Goal: Information Seeking & Learning: Find specific fact

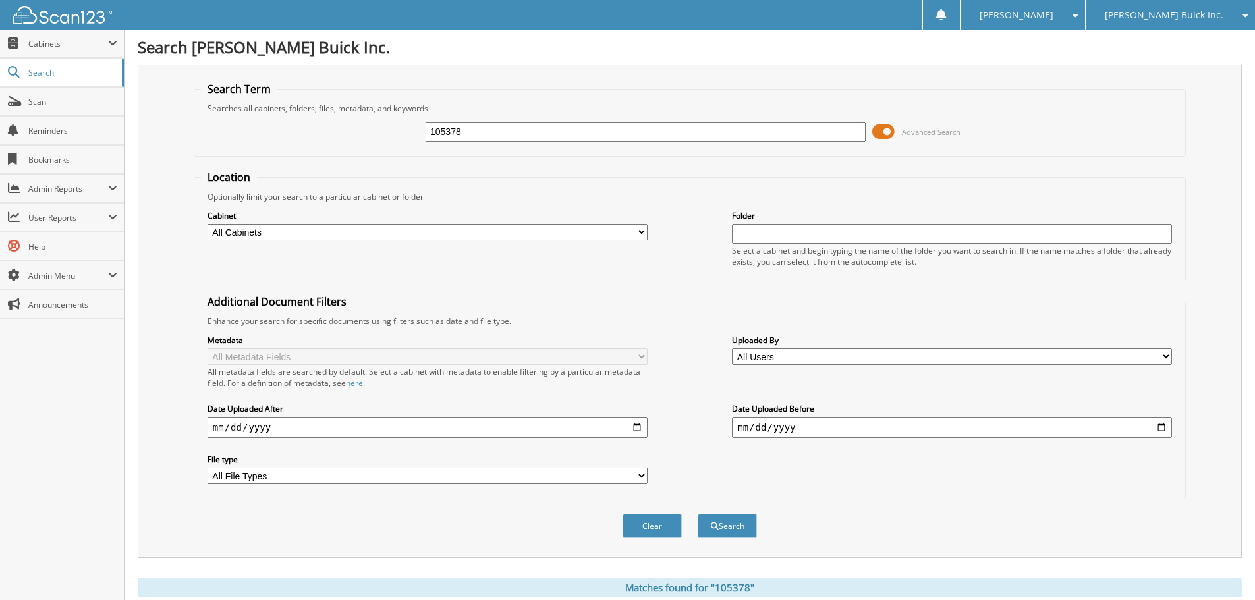
drag, startPoint x: 512, startPoint y: 138, endPoint x: 274, endPoint y: 123, distance: 238.4
click at [275, 126] on div "105378 Advanced Search" at bounding box center [690, 132] width 978 height 36
type input "104929"
click at [698, 514] on button "Search" at bounding box center [727, 526] width 59 height 24
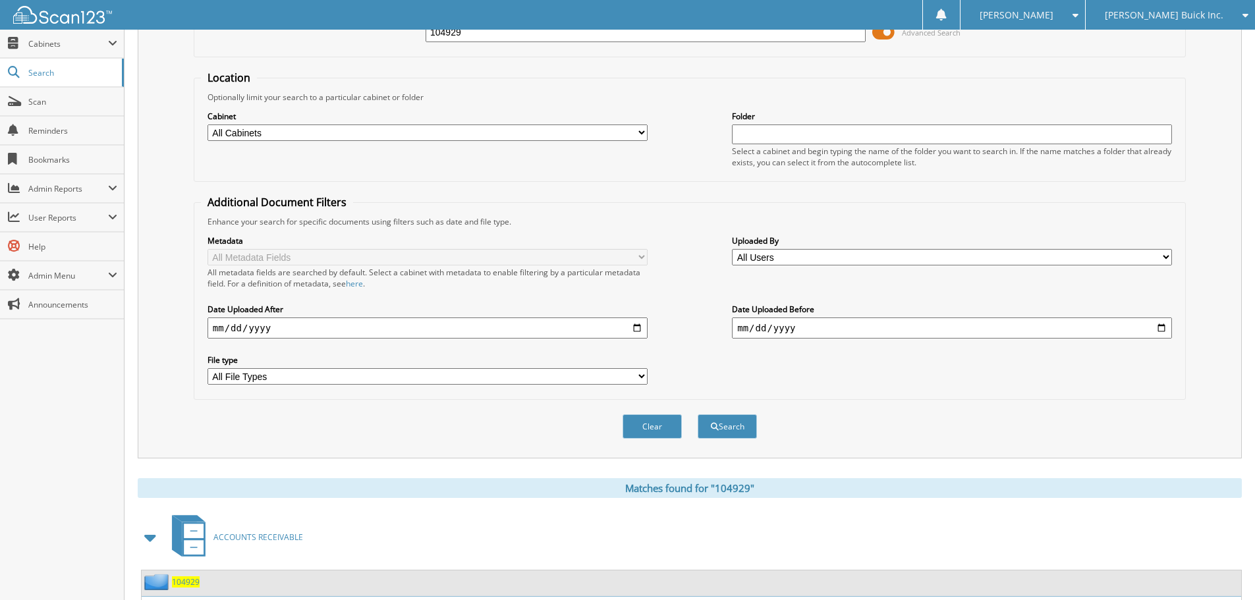
scroll to position [210, 0]
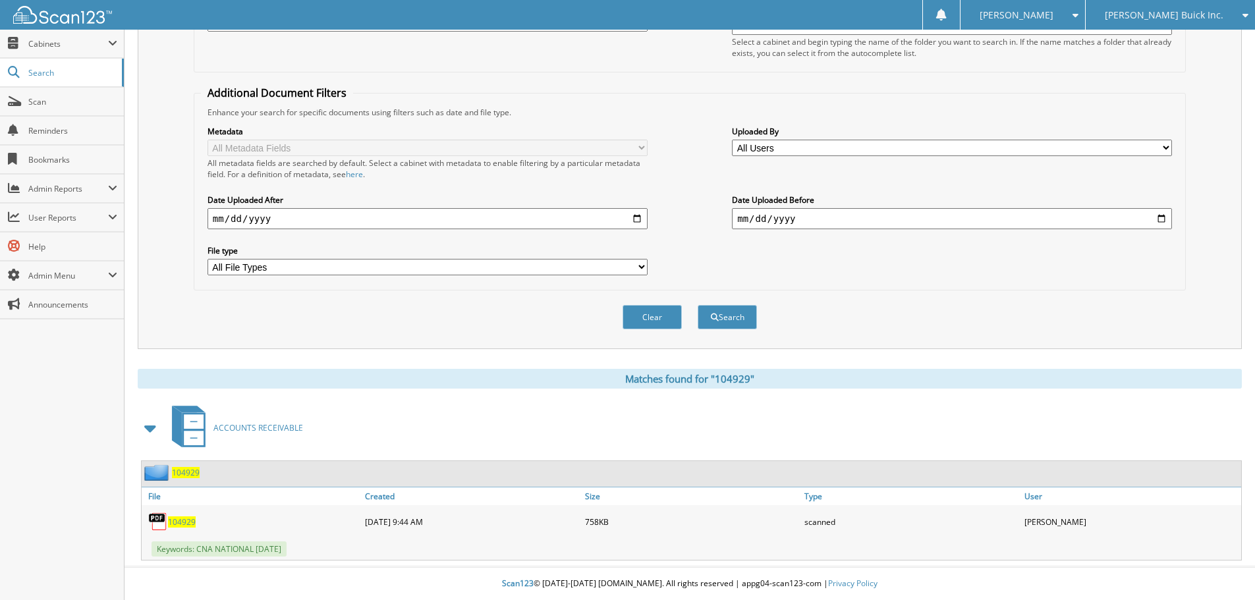
click at [190, 524] on span "104929" at bounding box center [182, 522] width 28 height 11
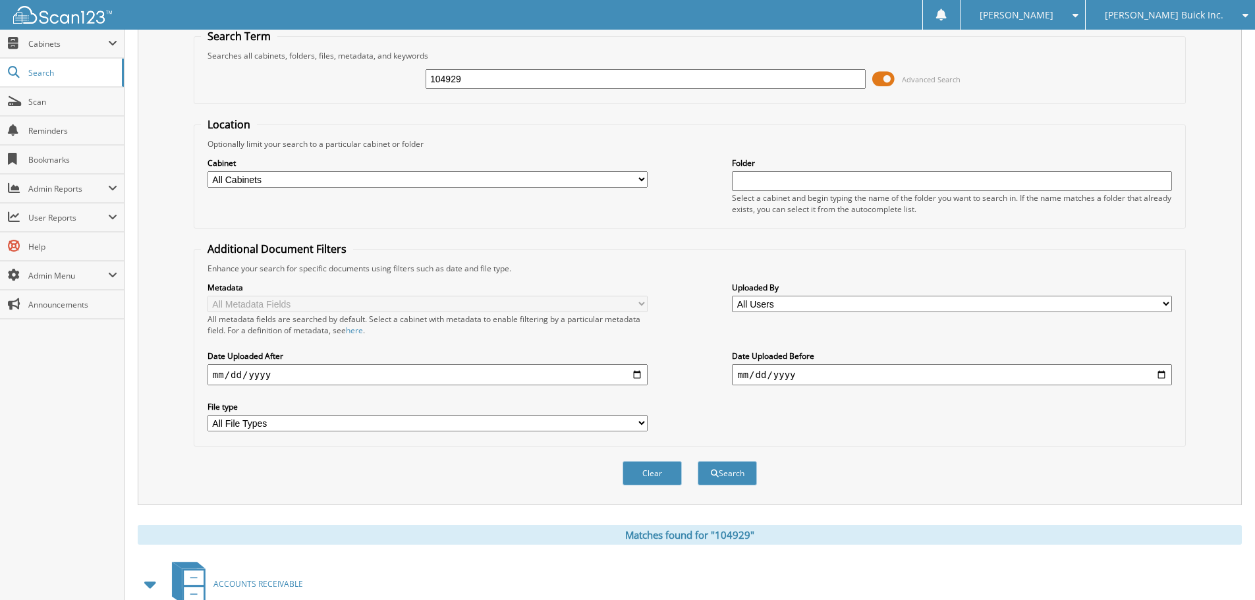
scroll to position [0, 0]
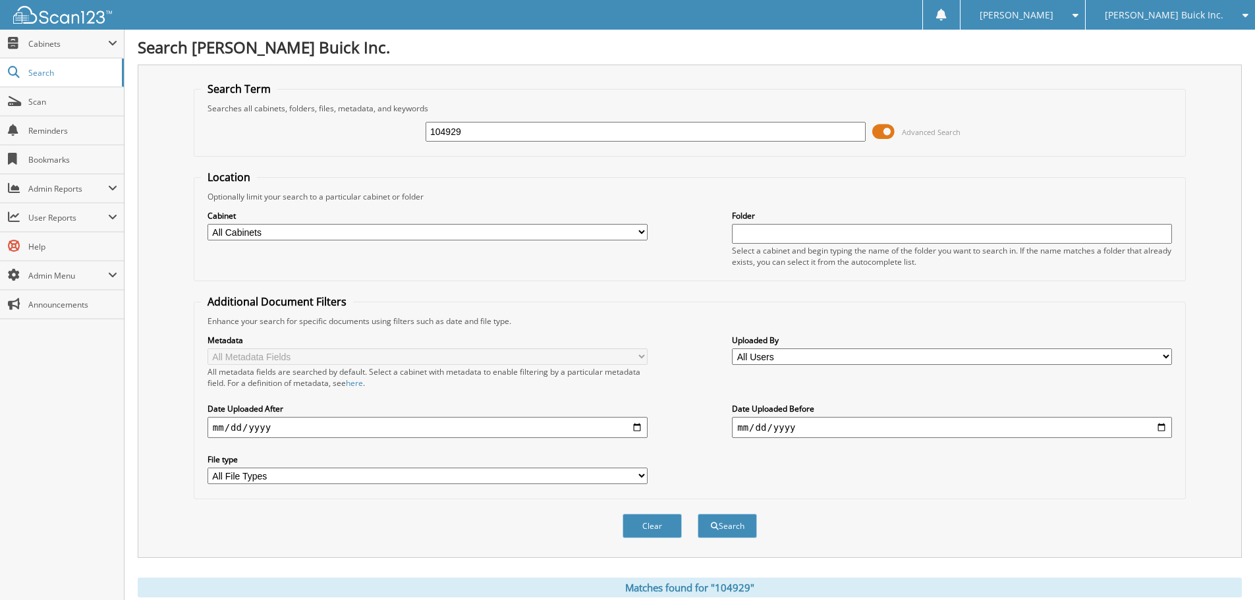
drag, startPoint x: 435, startPoint y: 128, endPoint x: 354, endPoint y: 108, distance: 84.1
click at [356, 108] on fieldset "Search Term Searches all cabinets, folders, files, metadata, and keywords 10492…" at bounding box center [690, 119] width 992 height 75
type input "33643"
click at [698, 514] on button "Search" at bounding box center [727, 526] width 59 height 24
drag, startPoint x: 499, startPoint y: 134, endPoint x: 373, endPoint y: 137, distance: 125.9
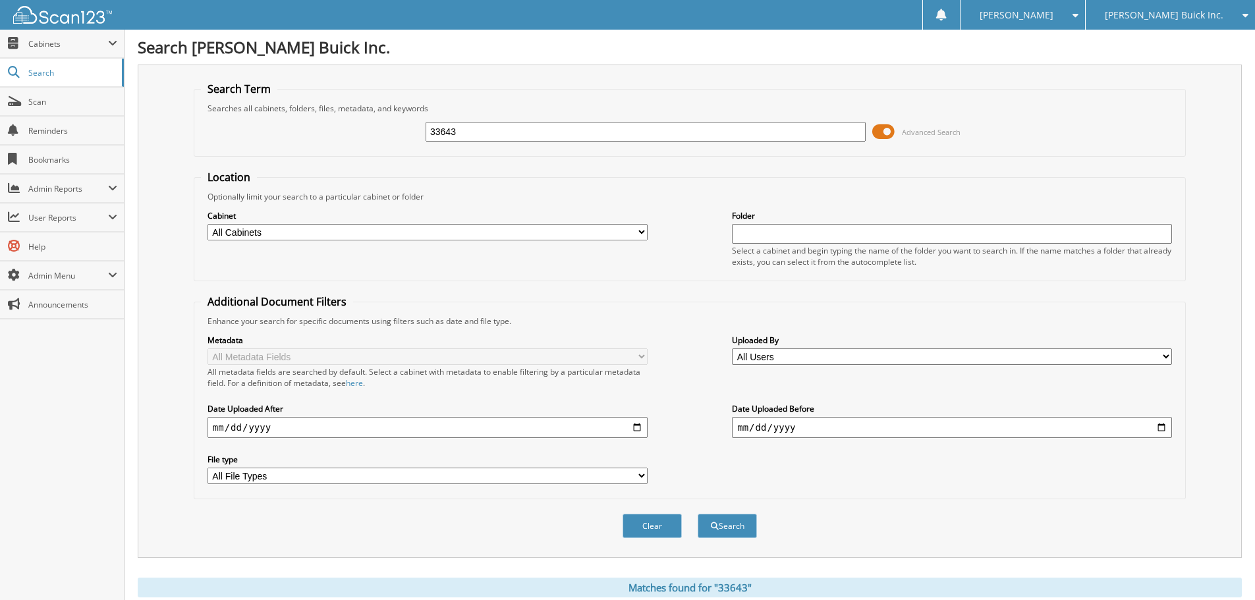
click at [373, 137] on div "33643 Advanced Search" at bounding box center [690, 132] width 978 height 36
type input "104931"
click at [698, 514] on button "Search" at bounding box center [727, 526] width 59 height 24
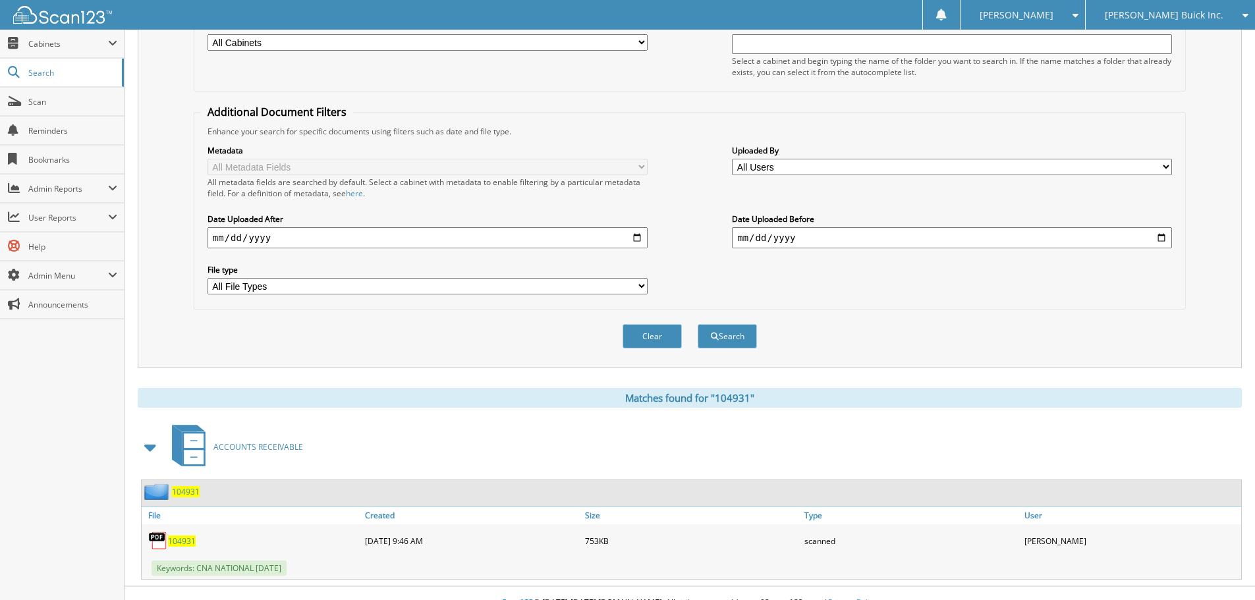
scroll to position [210, 0]
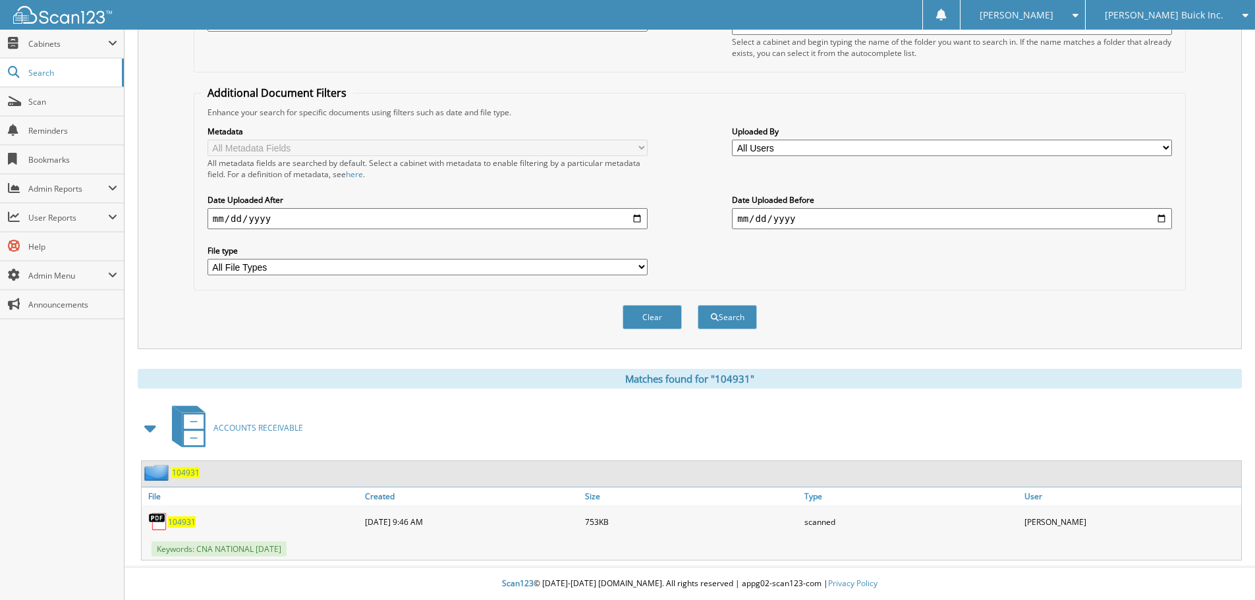
click at [187, 520] on span "104931" at bounding box center [182, 522] width 28 height 11
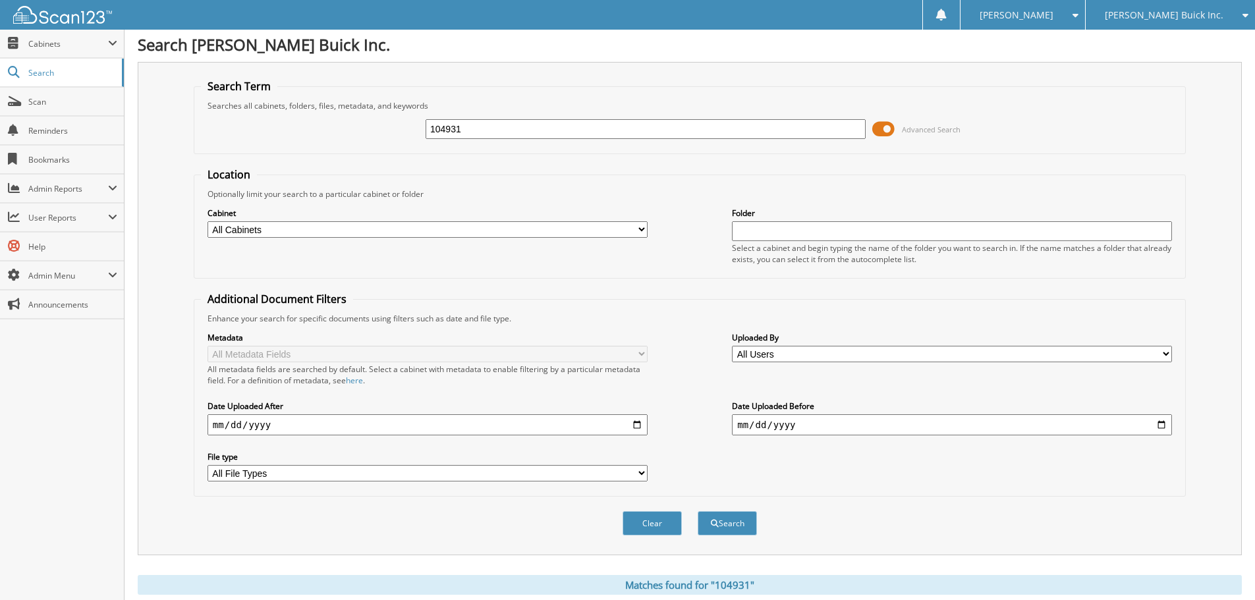
scroll to position [0, 0]
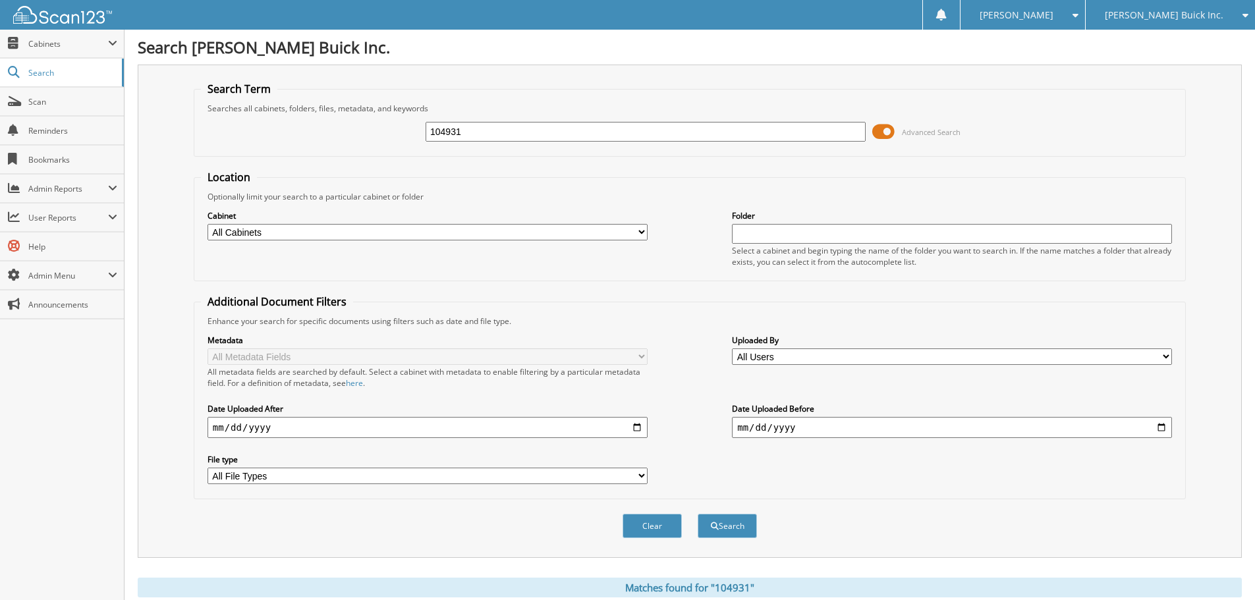
drag, startPoint x: 505, startPoint y: 133, endPoint x: 132, endPoint y: 114, distance: 372.7
click at [130, 115] on div "Search Tom Ahl Buick Inc. Search Term Searches all cabinets, folders, files, me…" at bounding box center [690, 404] width 1131 height 809
type input "104129"
click at [698, 514] on button "Search" at bounding box center [727, 526] width 59 height 24
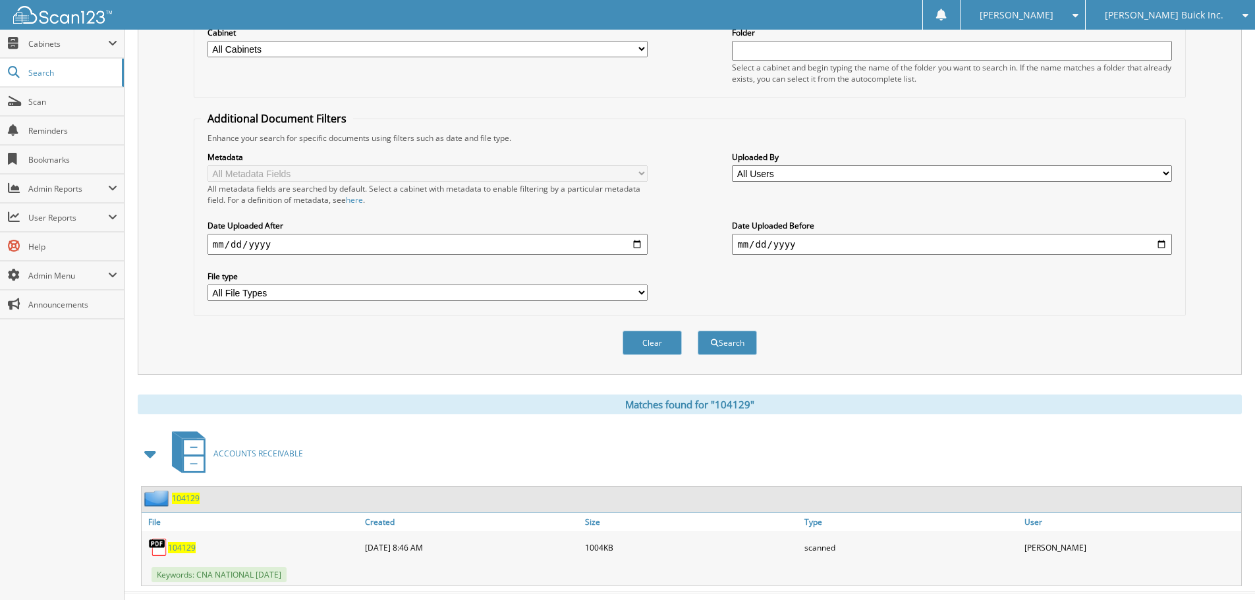
scroll to position [210, 0]
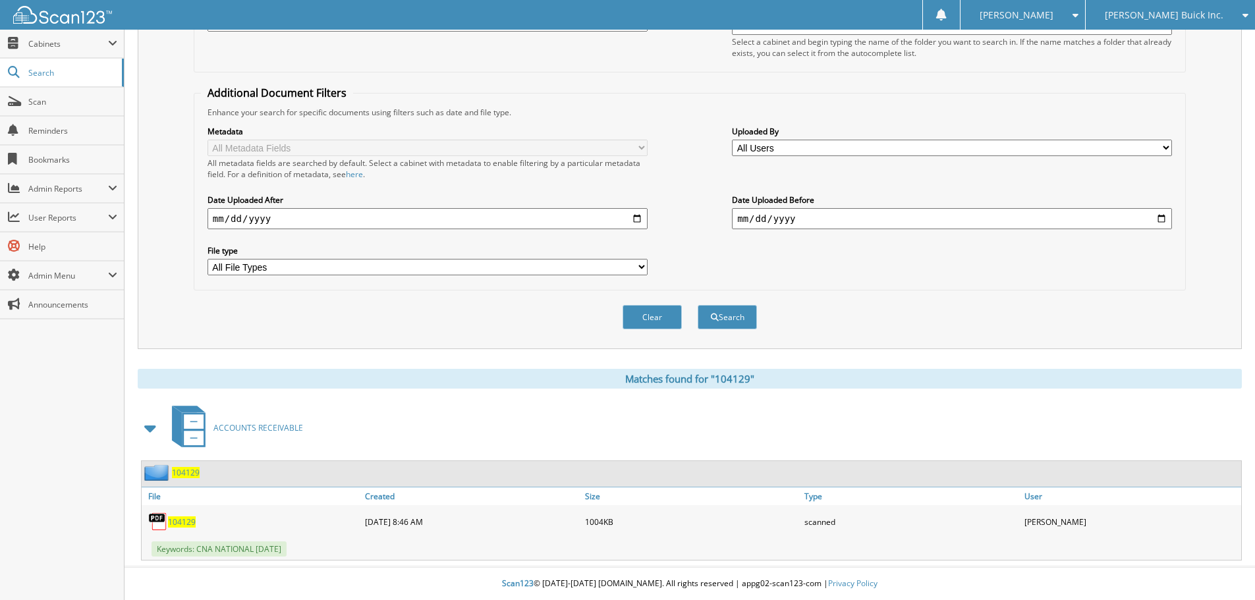
click at [190, 524] on span "104129" at bounding box center [182, 522] width 28 height 11
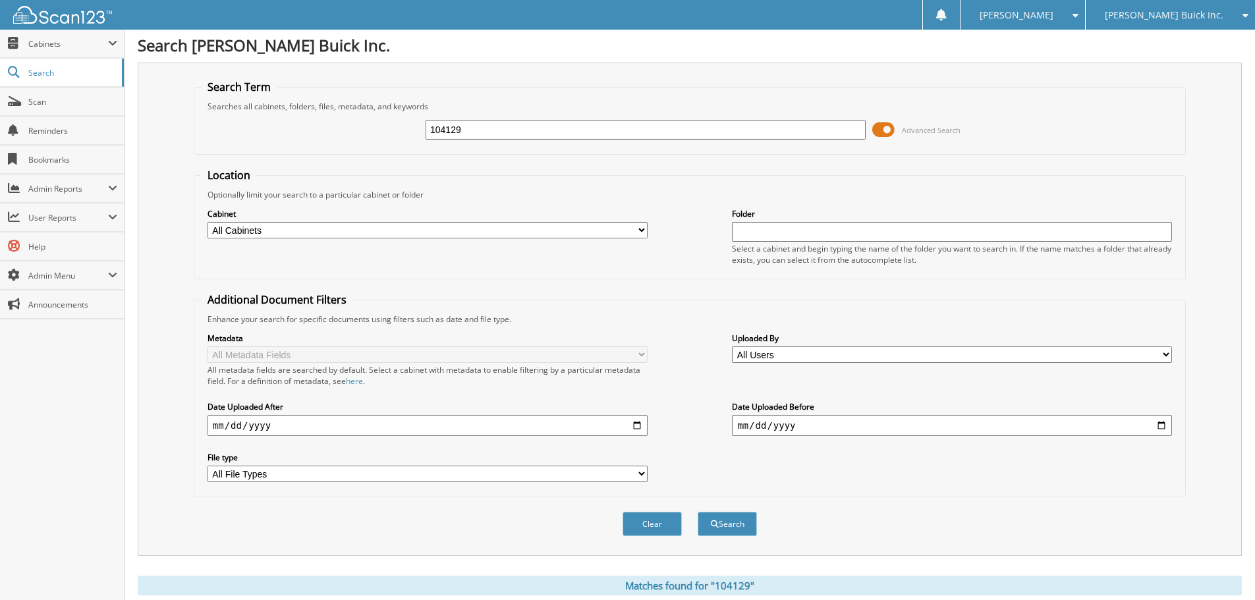
scroll to position [0, 0]
drag, startPoint x: 376, startPoint y: 144, endPoint x: 150, endPoint y: 67, distance: 238.8
click at [0, 112] on body "Samantha B. Settings Logout Tom Ahl Buick Inc. Tom Ahl Chrysler Inc. Close Cabi…" at bounding box center [627, 404] width 1255 height 809
type input "103532"
click at [698, 514] on button "Search" at bounding box center [727, 526] width 59 height 24
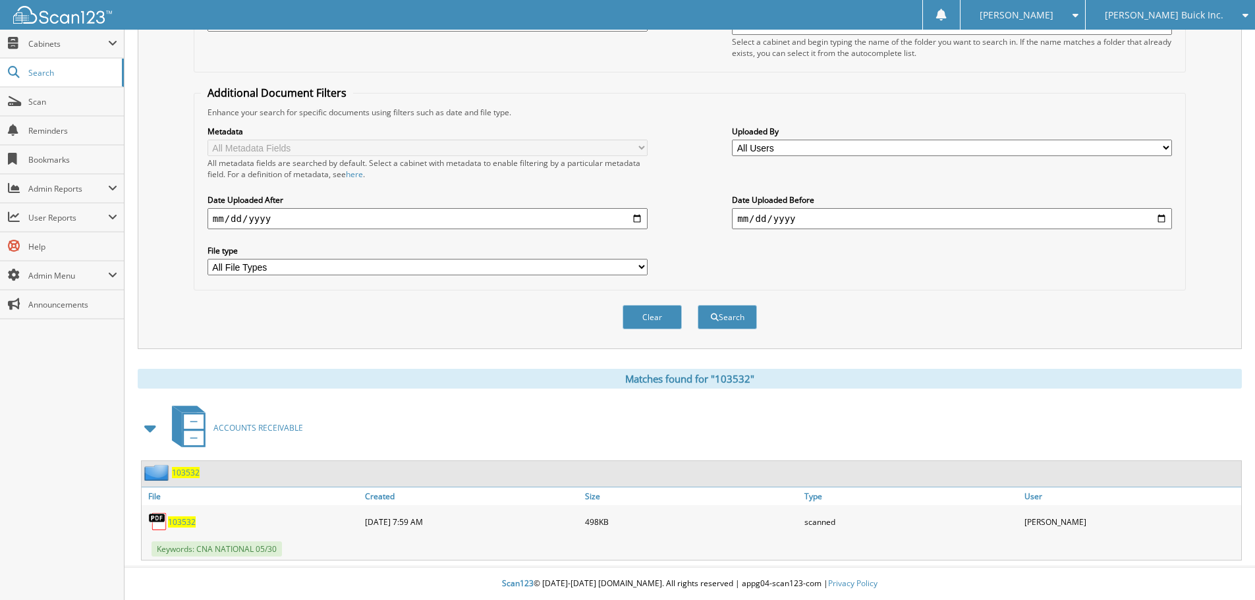
click at [177, 520] on span "103532" at bounding box center [182, 522] width 28 height 11
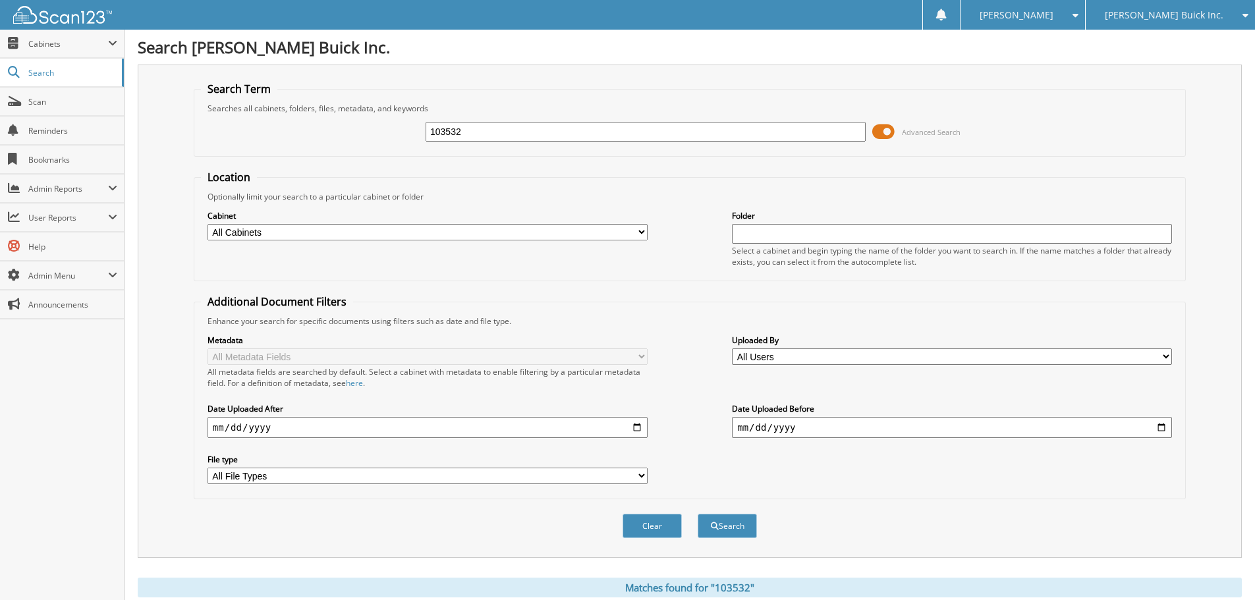
click at [878, 495] on fieldset "Additional Document Filters Enhance your search for specific documents using fi…" at bounding box center [690, 397] width 992 height 205
drag, startPoint x: 488, startPoint y: 134, endPoint x: 239, endPoint y: 86, distance: 253.6
click at [238, 86] on fieldset "Search Term Searches all cabinets, folders, files, metadata, and keywords 10353…" at bounding box center [690, 119] width 992 height 75
type input "105410"
click at [698, 514] on button "Search" at bounding box center [727, 526] width 59 height 24
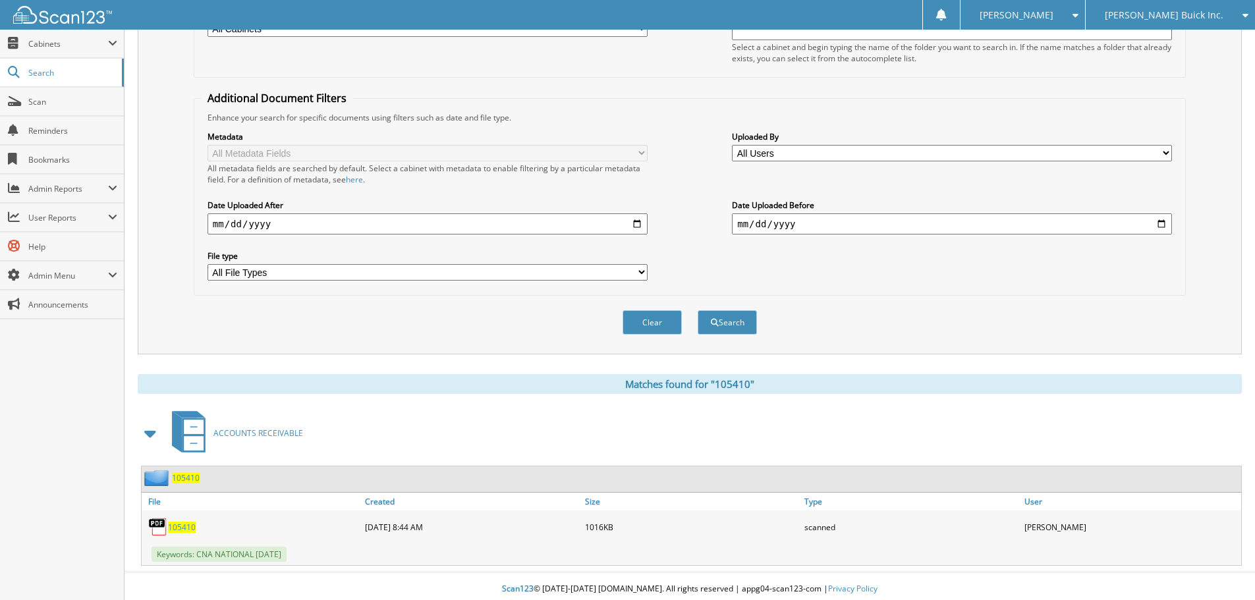
scroll to position [210, 0]
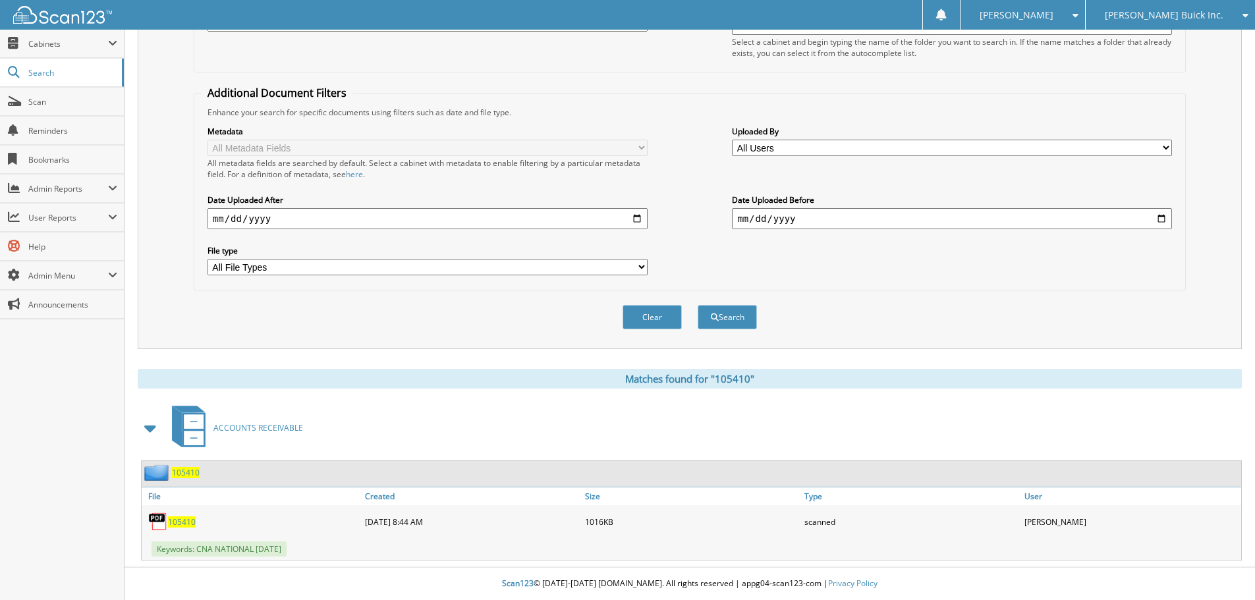
click at [188, 522] on span "105410" at bounding box center [182, 522] width 28 height 11
click at [538, 432] on div "ACCOUNTS RECEIVABLE" at bounding box center [690, 428] width 1104 height 52
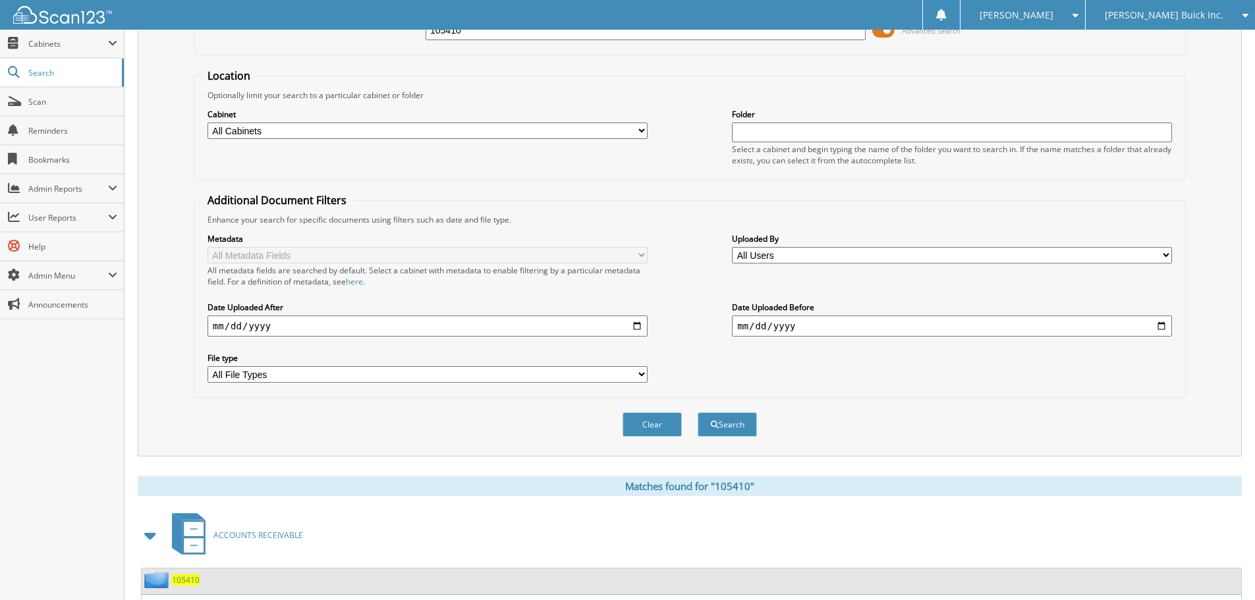
scroll to position [0, 0]
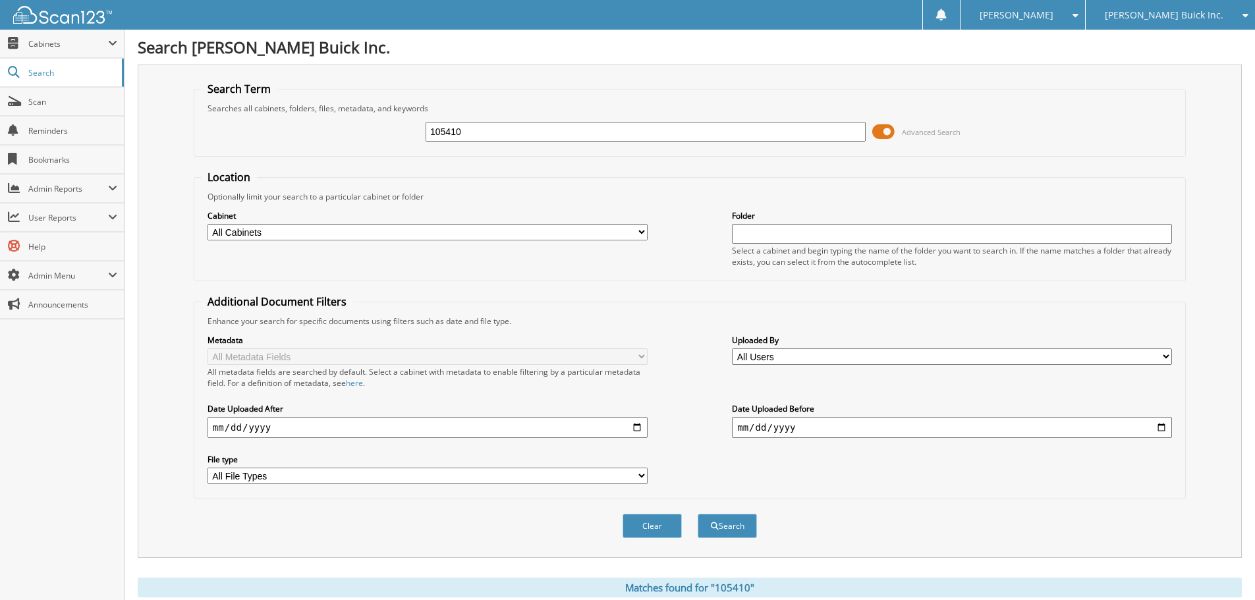
drag, startPoint x: 403, startPoint y: 131, endPoint x: 193, endPoint y: 116, distance: 210.7
click at [190, 119] on div "Search Term Searches all cabinets, folders, files, metadata, and keywords 10541…" at bounding box center [690, 311] width 1104 height 493
type input "104421"
click at [698, 514] on button "Search" at bounding box center [727, 526] width 59 height 24
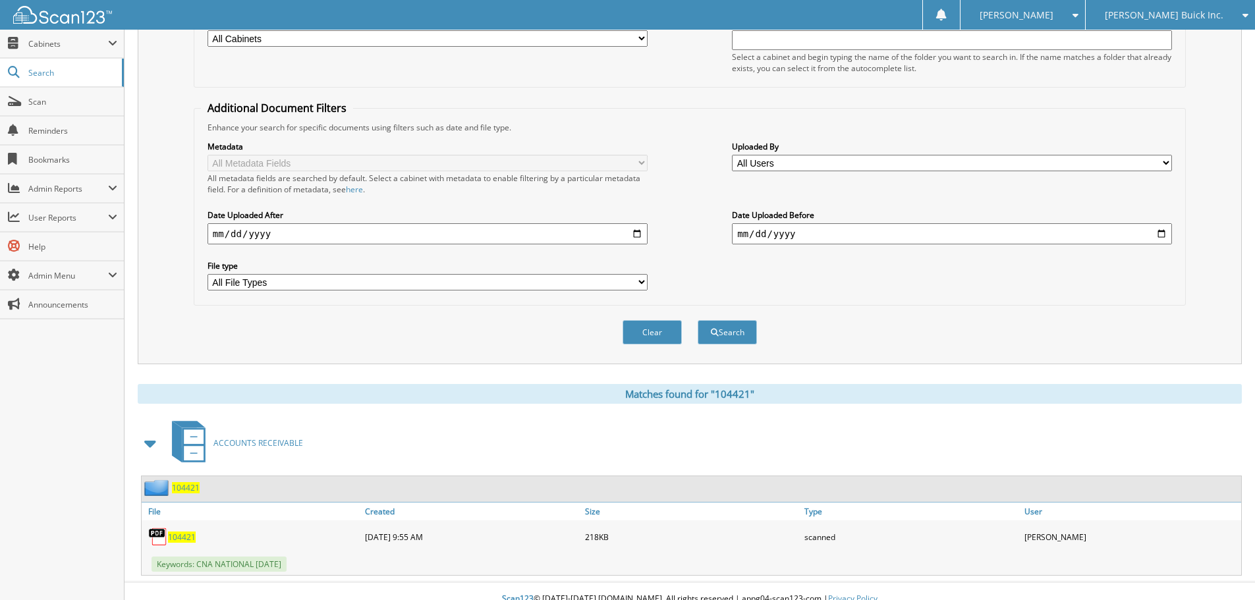
scroll to position [210, 0]
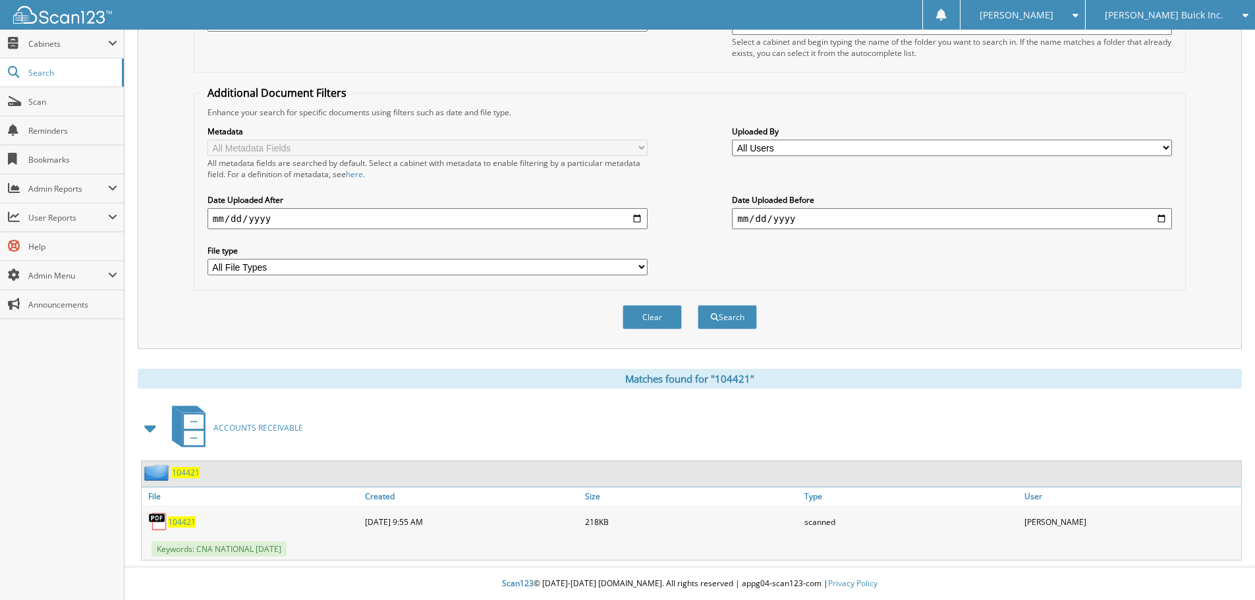
click at [181, 522] on span "104421" at bounding box center [182, 522] width 28 height 11
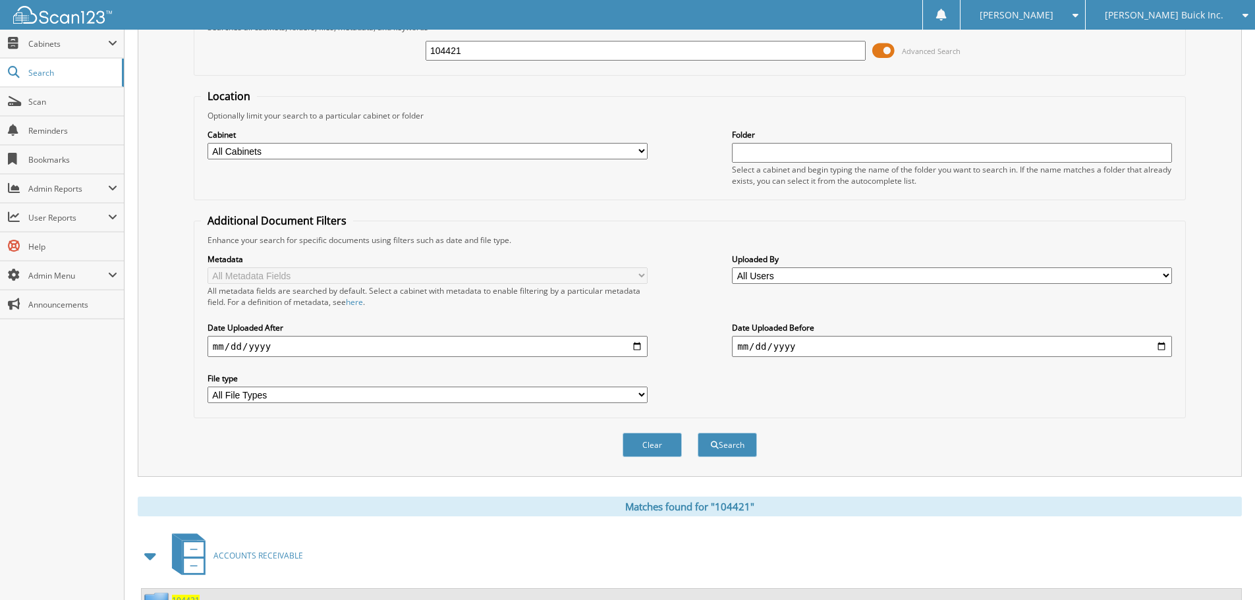
scroll to position [0, 0]
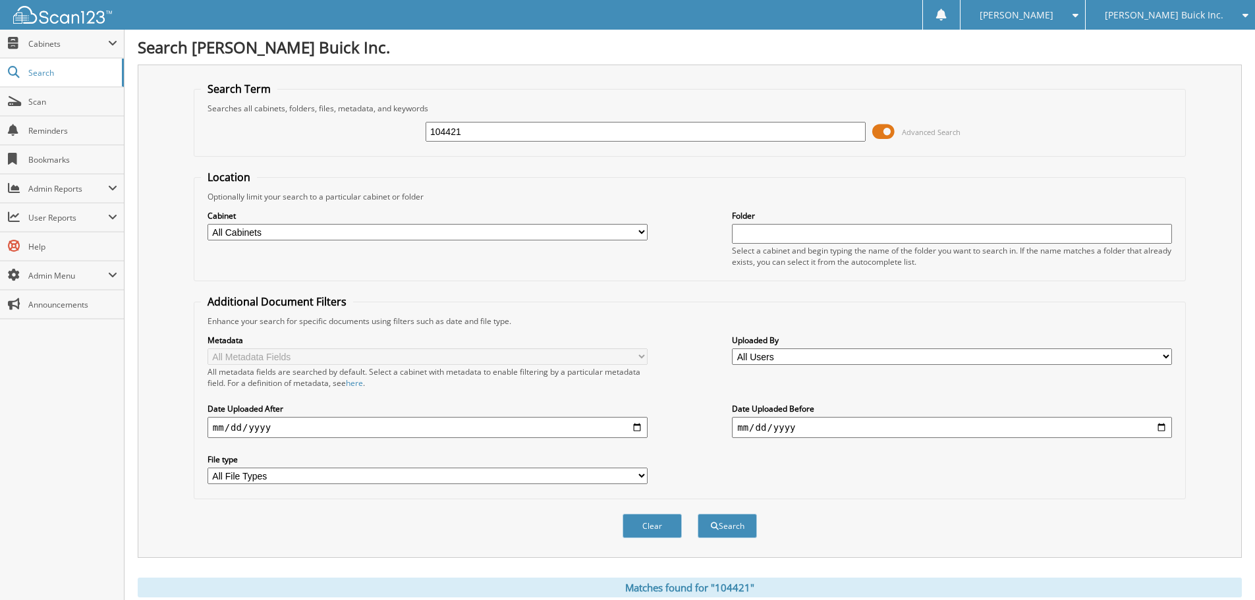
drag, startPoint x: 167, startPoint y: 92, endPoint x: 18, endPoint y: 14, distance: 167.1
click at [70, 73] on body "Samantha B. Settings Logout Tom Ahl Buick Inc. Tom Ahl Chrysler Inc. Close Cabi…" at bounding box center [627, 404] width 1255 height 809
type input "104305"
click at [698, 514] on button "Search" at bounding box center [727, 526] width 59 height 24
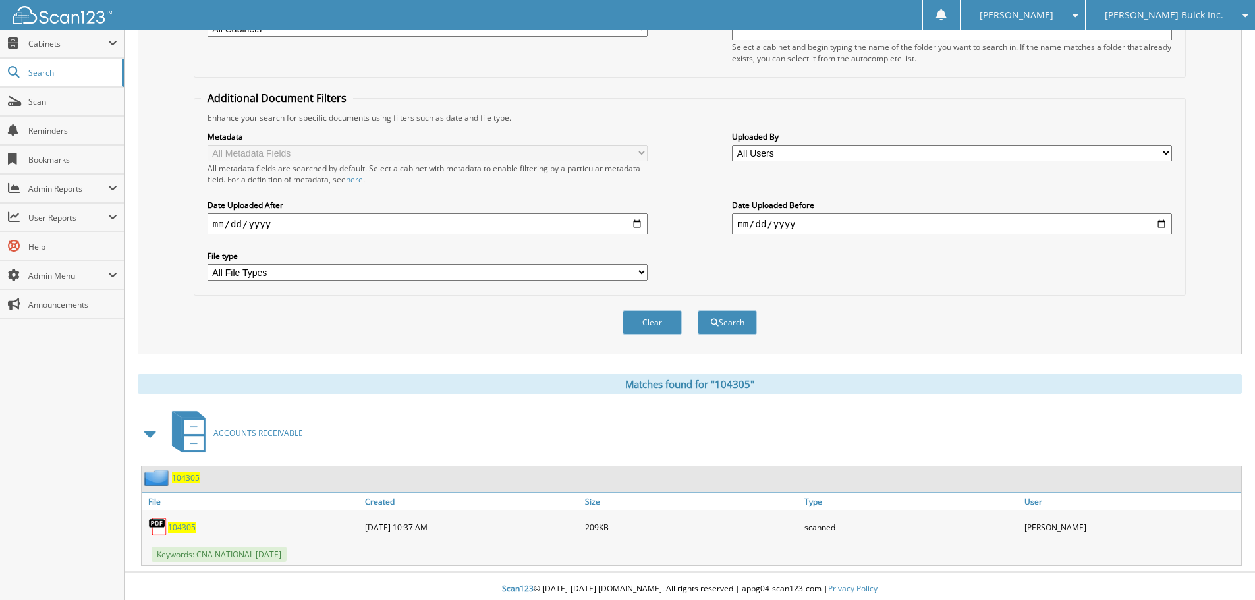
scroll to position [210, 0]
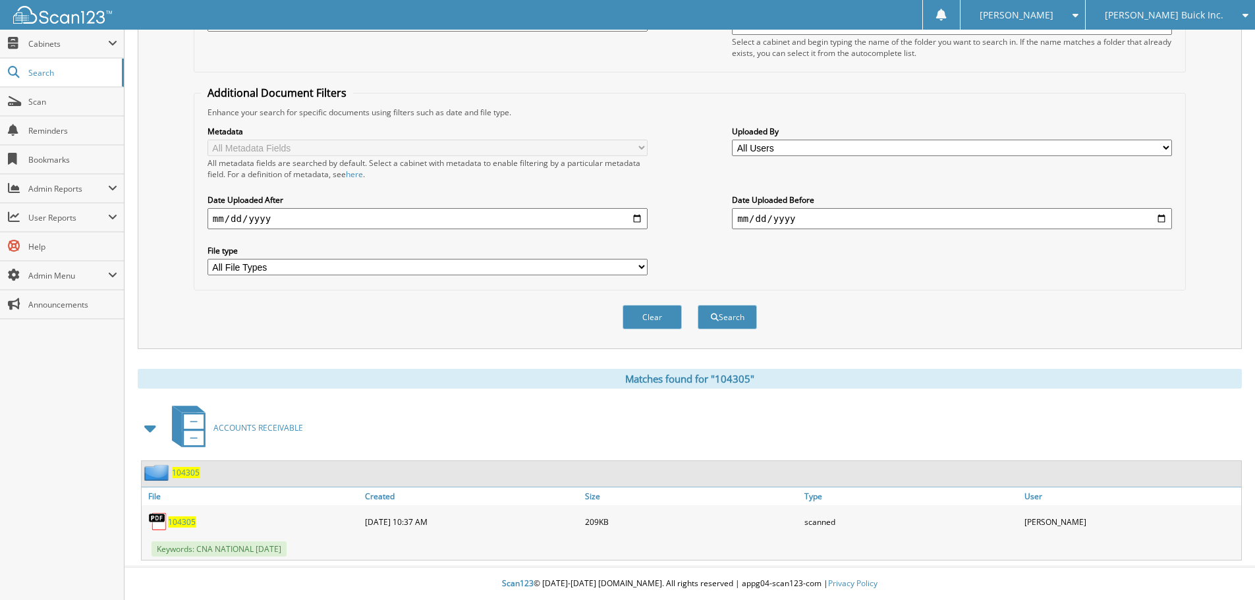
click at [184, 528] on div "104305" at bounding box center [252, 522] width 220 height 26
click at [183, 522] on span "104305" at bounding box center [182, 522] width 28 height 11
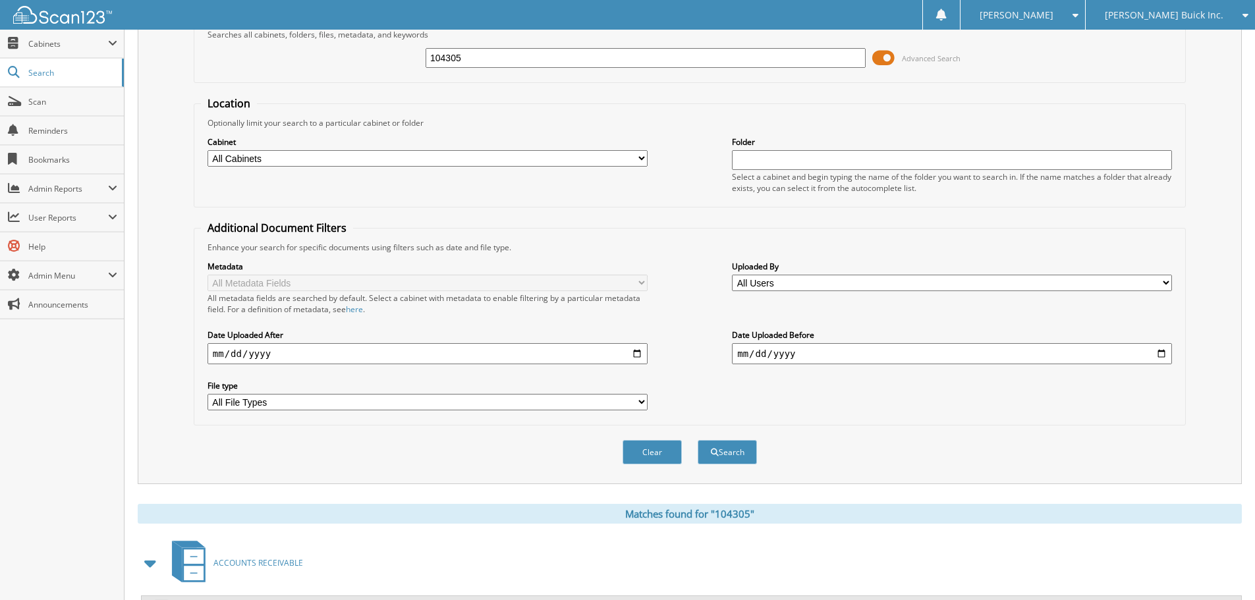
scroll to position [0, 0]
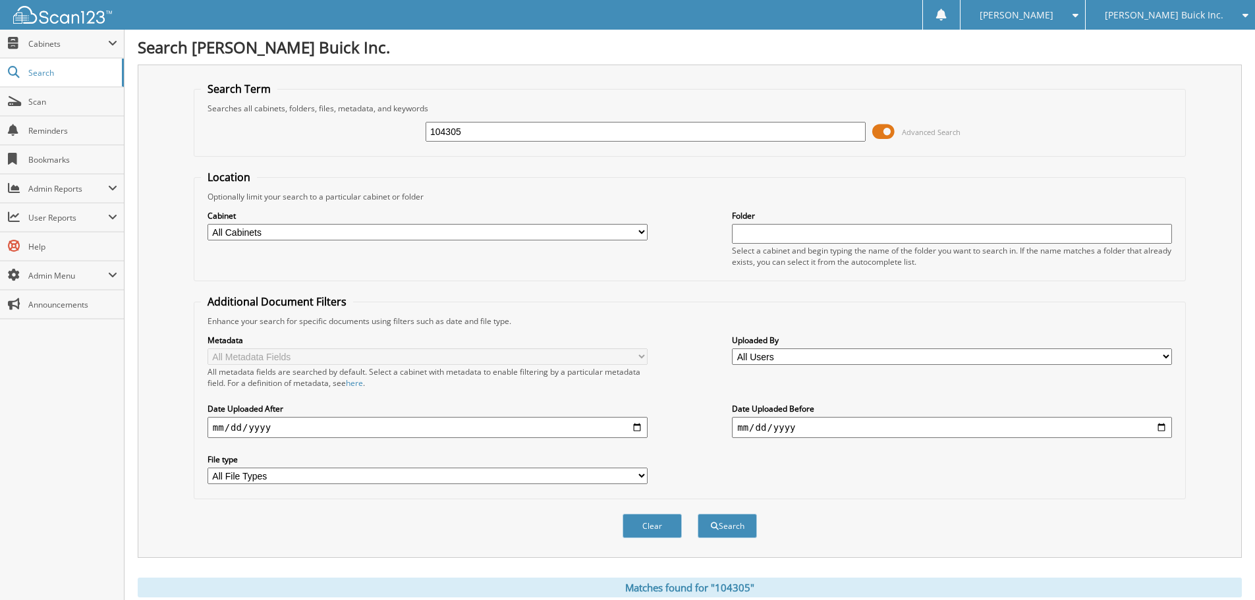
drag, startPoint x: 484, startPoint y: 141, endPoint x: 300, endPoint y: 101, distance: 188.0
click at [254, 123] on div "104305 Advanced Search" at bounding box center [690, 132] width 978 height 36
type input "105378"
click at [698, 514] on button "Search" at bounding box center [727, 526] width 59 height 24
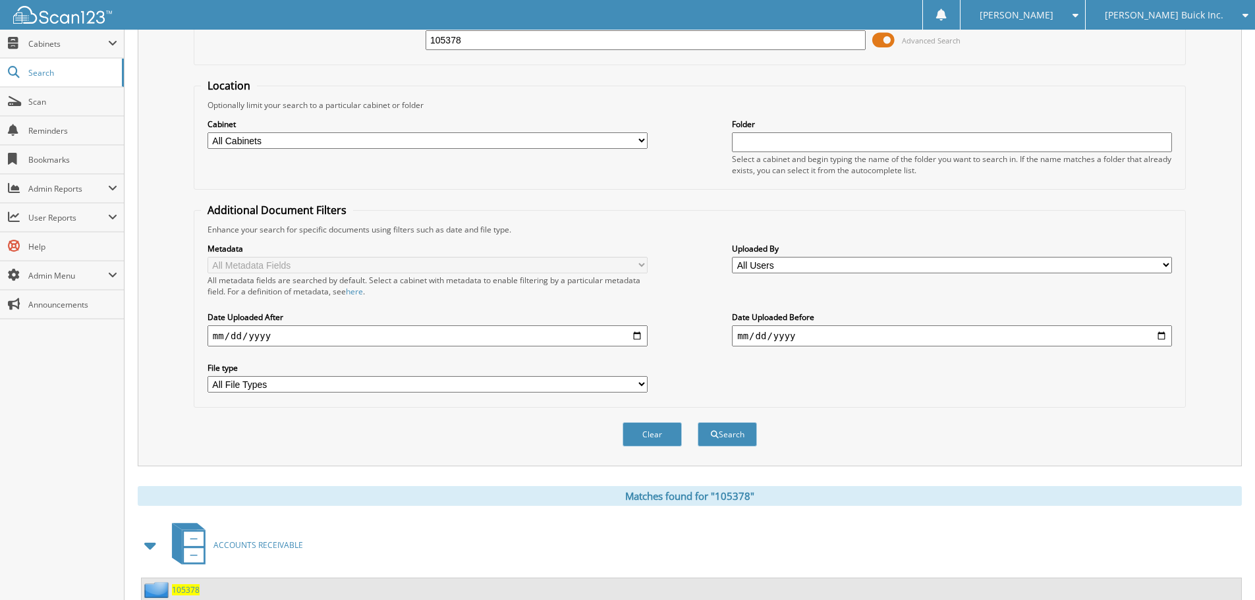
scroll to position [210, 0]
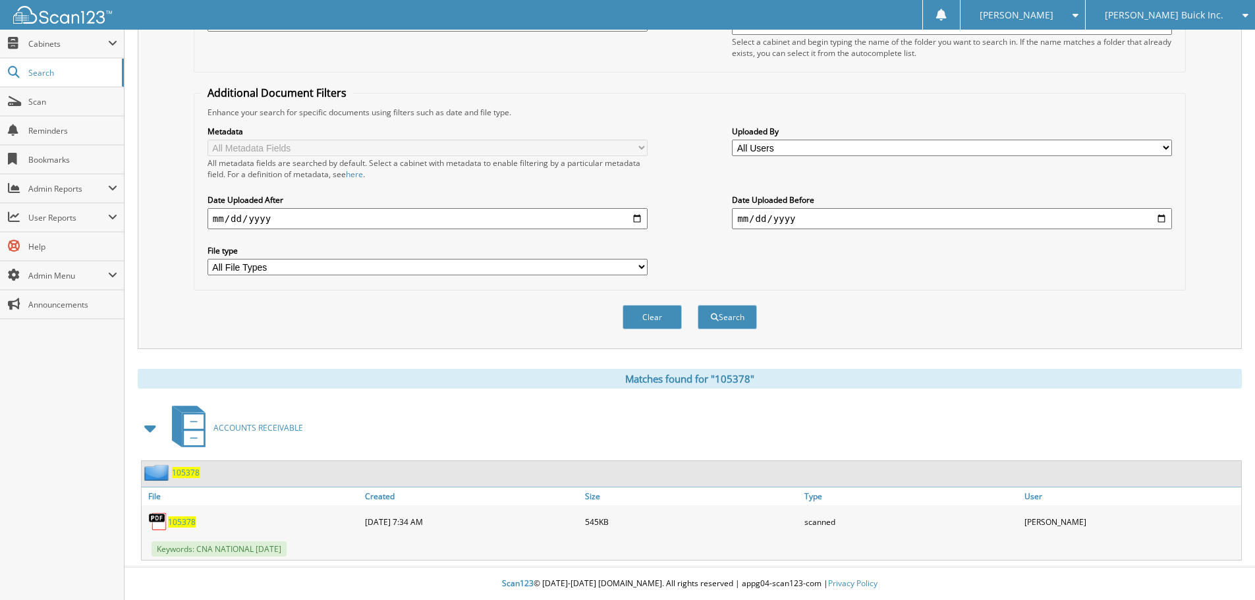
click at [195, 519] on link "105378" at bounding box center [182, 522] width 28 height 11
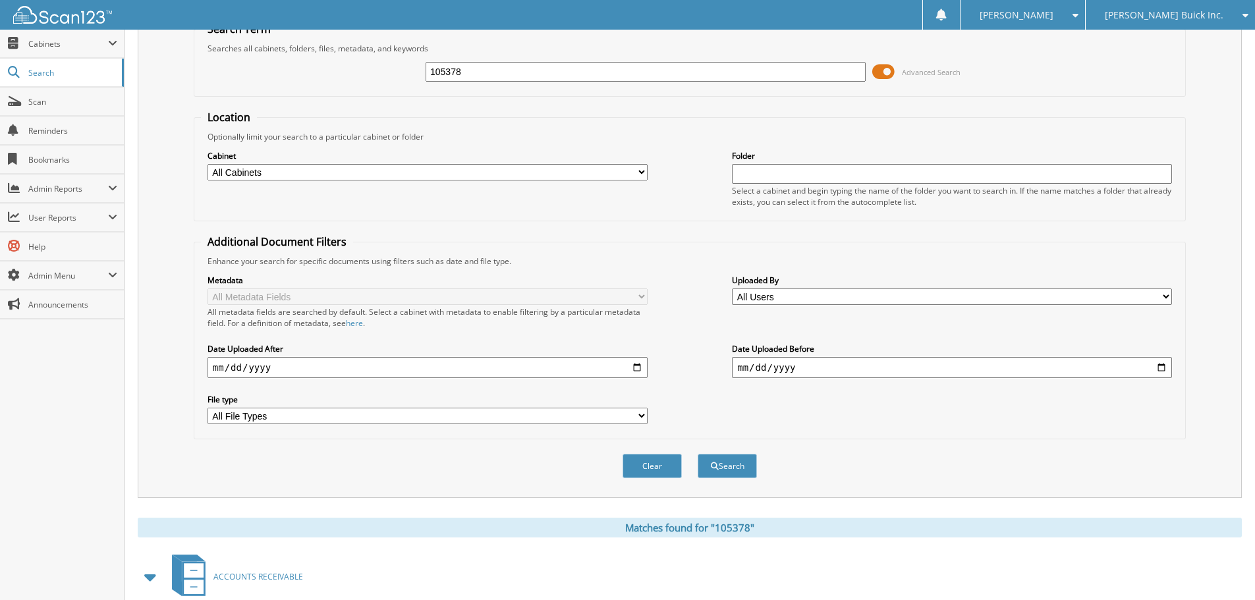
scroll to position [0, 0]
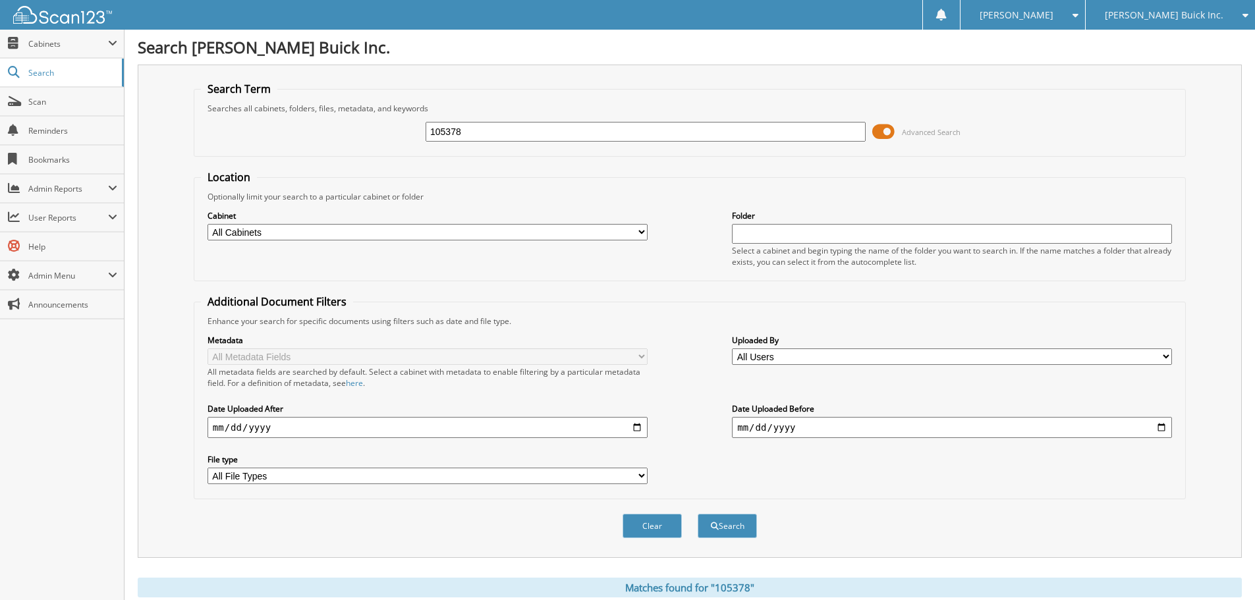
drag, startPoint x: 490, startPoint y: 128, endPoint x: 326, endPoint y: 14, distance: 199.8
click at [94, 35] on body "[PERSON_NAME] Settings Logout [PERSON_NAME] Buick Inc. [PERSON_NAME] Chrysler I…" at bounding box center [627, 404] width 1255 height 809
type input "105750"
click at [698, 514] on button "Search" at bounding box center [727, 526] width 59 height 24
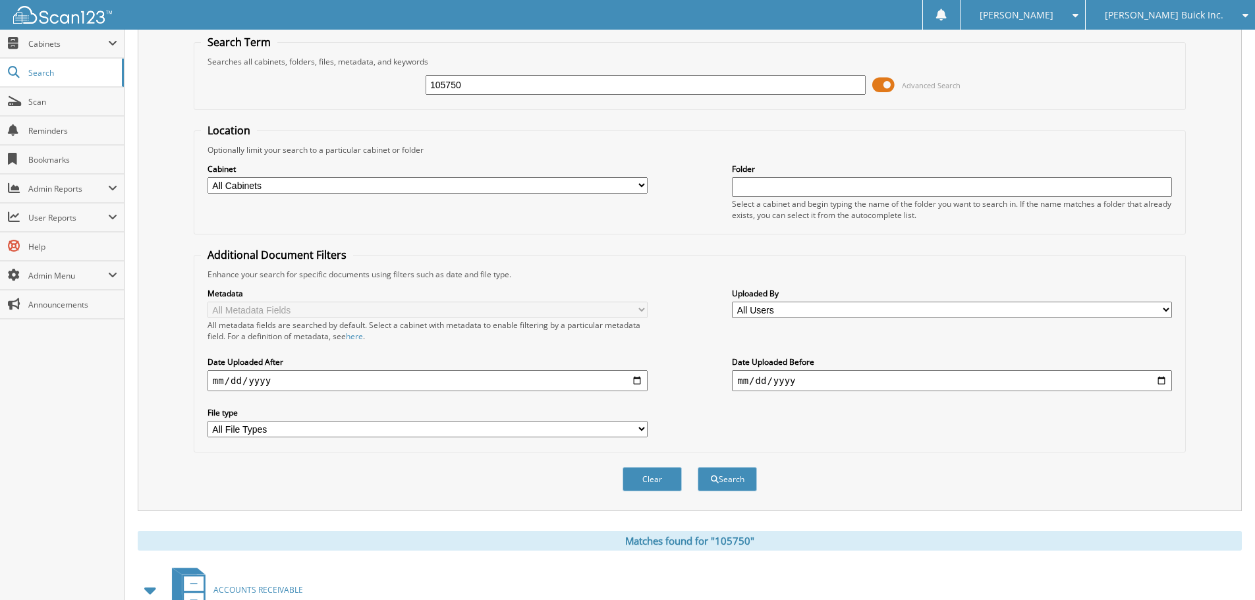
scroll to position [198, 0]
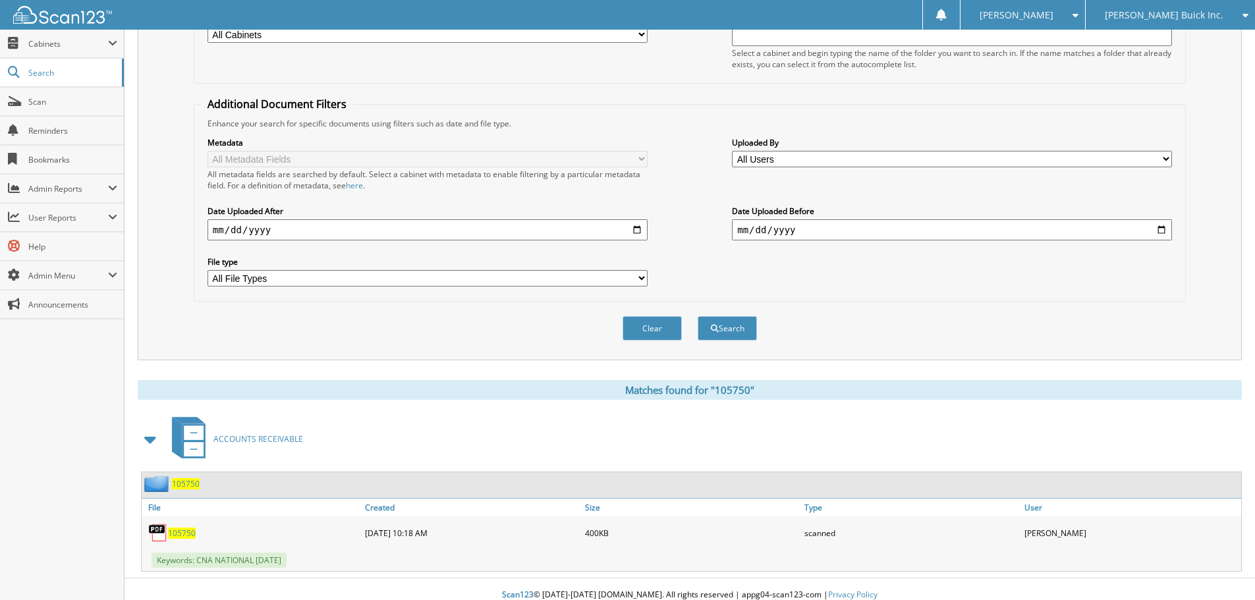
click at [194, 532] on span "105750" at bounding box center [182, 533] width 28 height 11
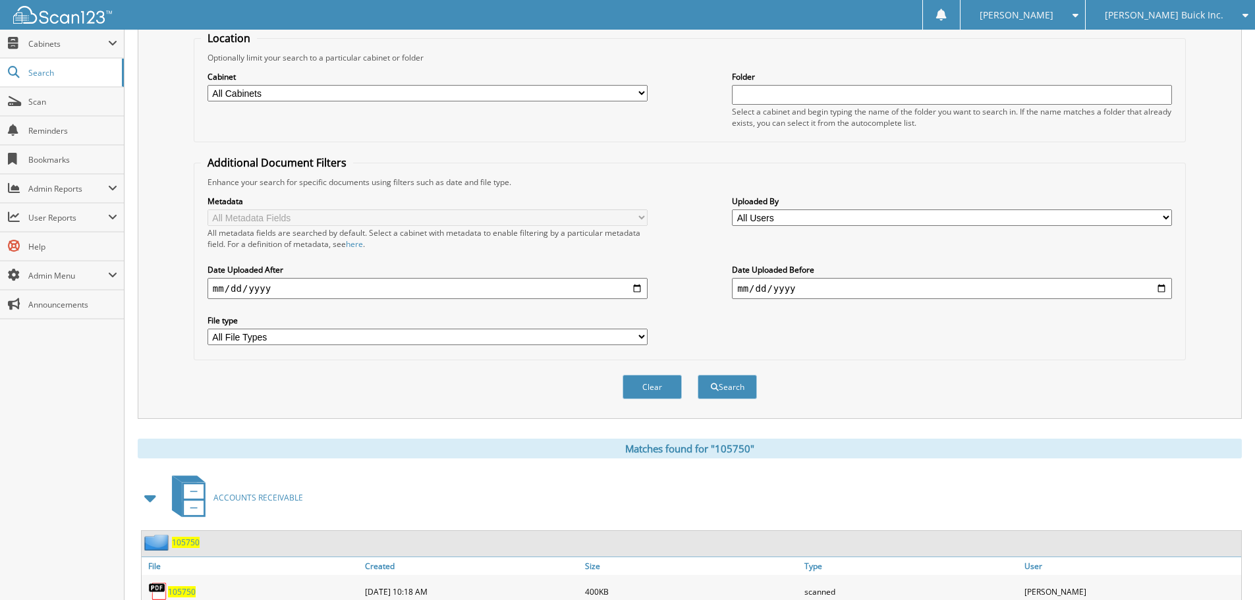
scroll to position [0, 0]
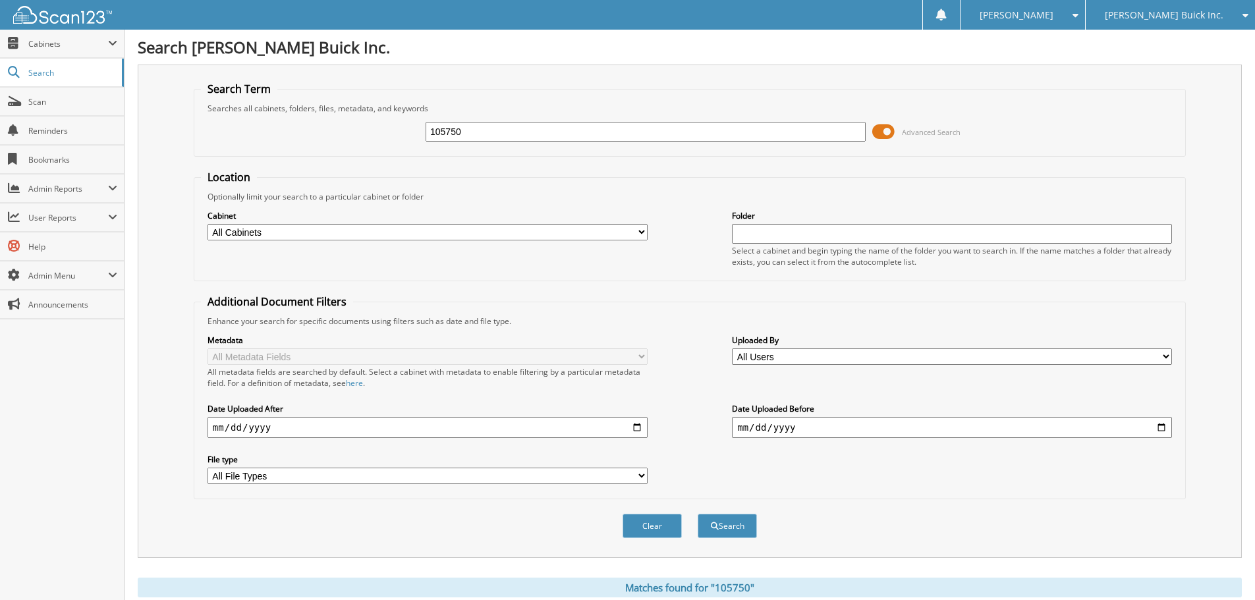
drag, startPoint x: 510, startPoint y: 132, endPoint x: 285, endPoint y: 122, distance: 225.5
click at [285, 122] on div "105750 Advanced Search" at bounding box center [690, 132] width 978 height 36
type input "106100"
click at [698, 514] on button "Search" at bounding box center [727, 526] width 59 height 24
